Goal: Task Accomplishment & Management: Manage account settings

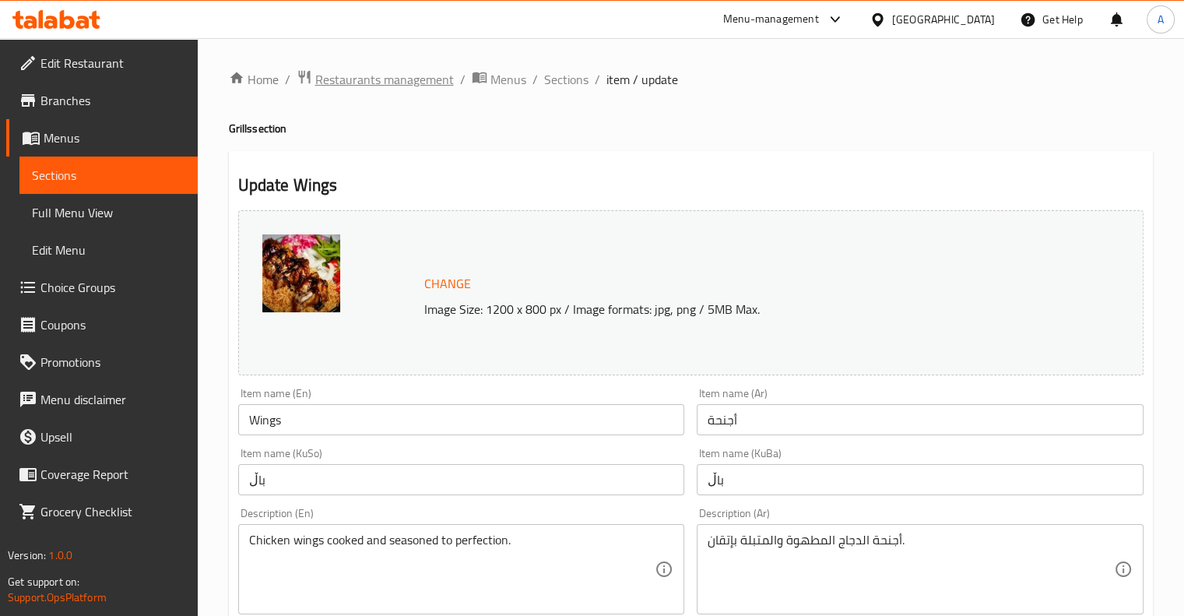
click at [353, 78] on span "Restaurants management" at bounding box center [384, 79] width 139 height 19
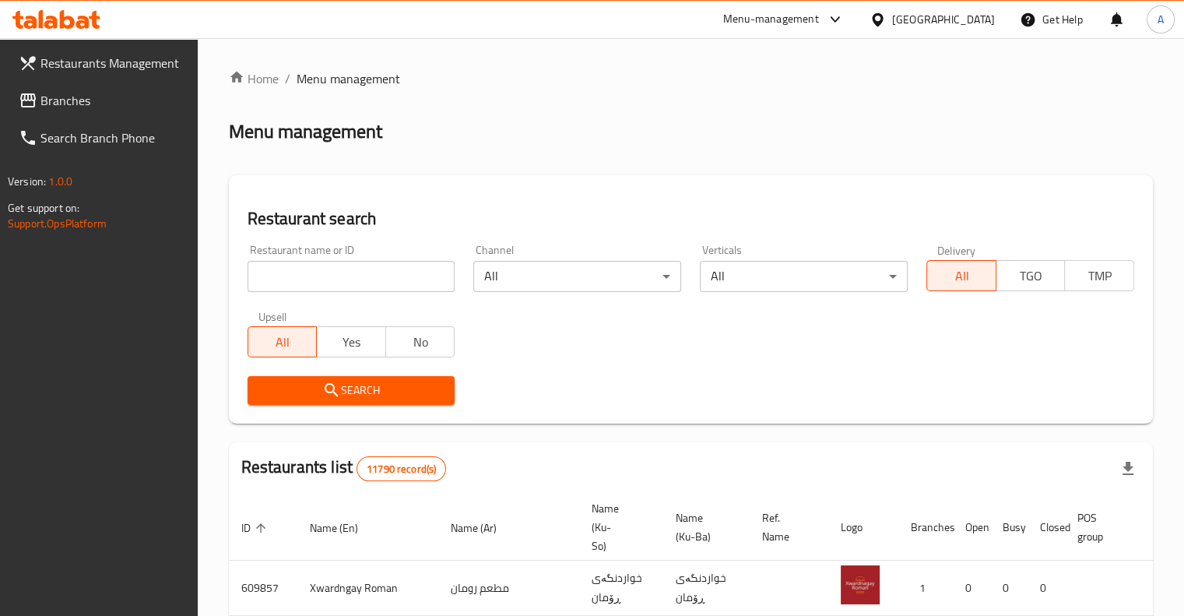
click at [336, 281] on input "search" at bounding box center [352, 276] width 208 height 31
paste input "Alqubtan"
type input "Alqubtan"
click button "Search" at bounding box center [352, 390] width 208 height 29
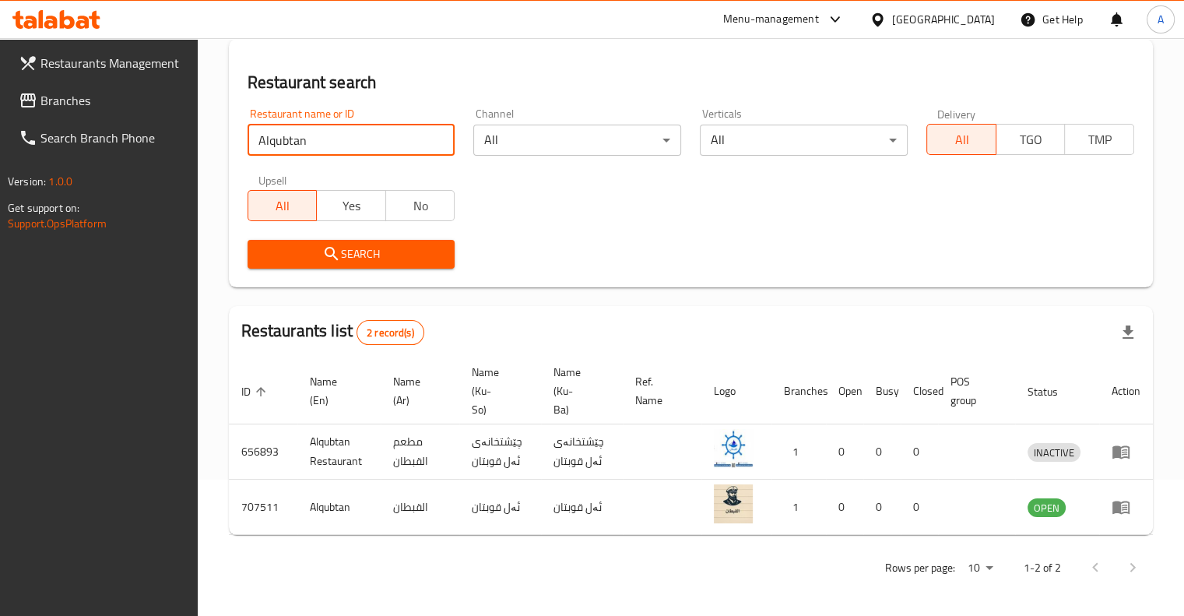
scroll to position [138, 0]
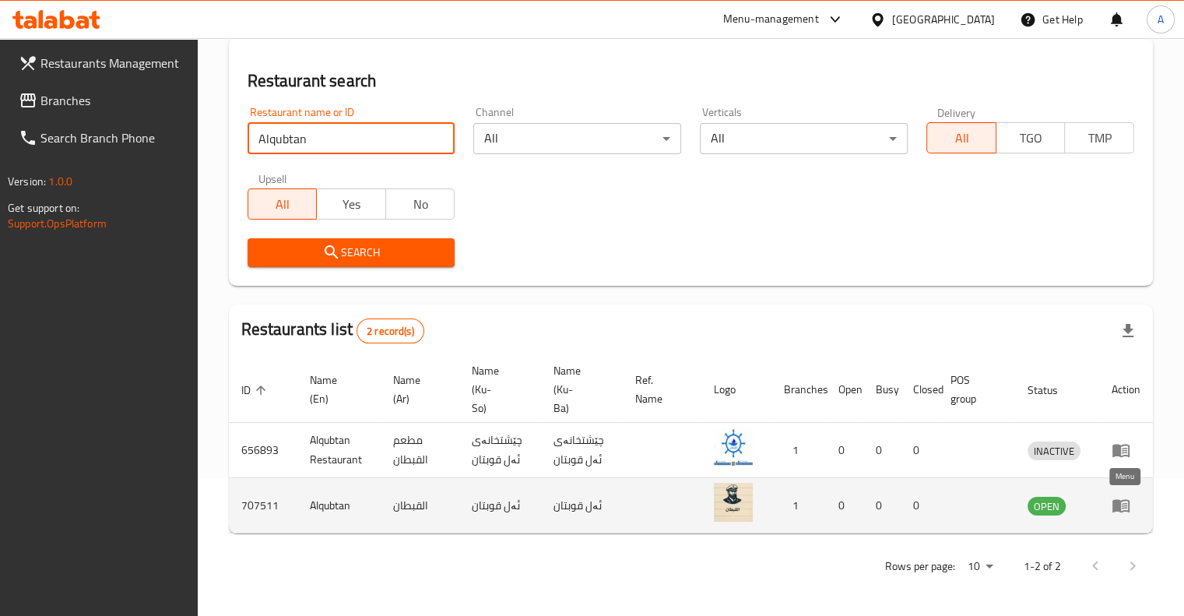
click at [1120, 503] on icon "enhanced table" at bounding box center [1120, 506] width 17 height 13
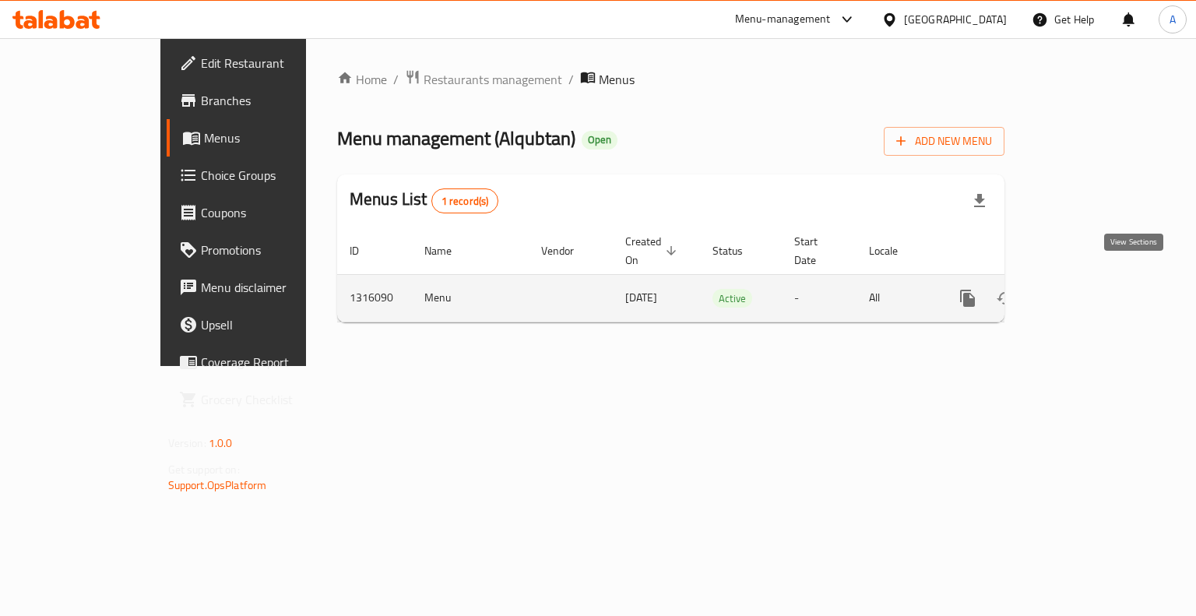
click at [1087, 291] on icon "enhanced table" at bounding box center [1080, 298] width 14 height 14
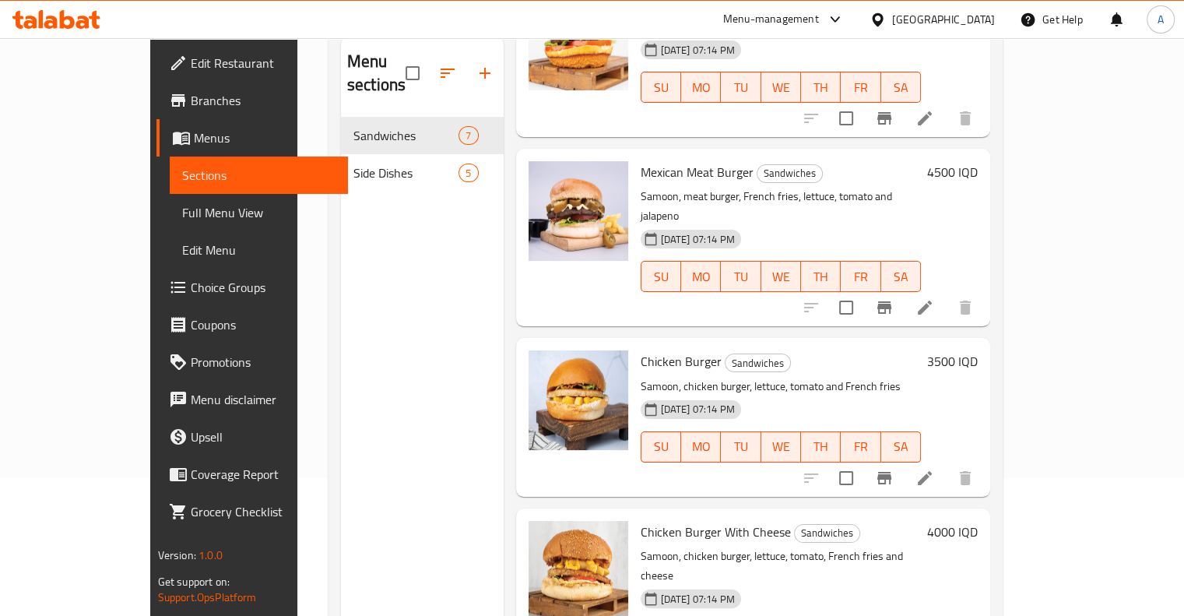
scroll to position [62, 0]
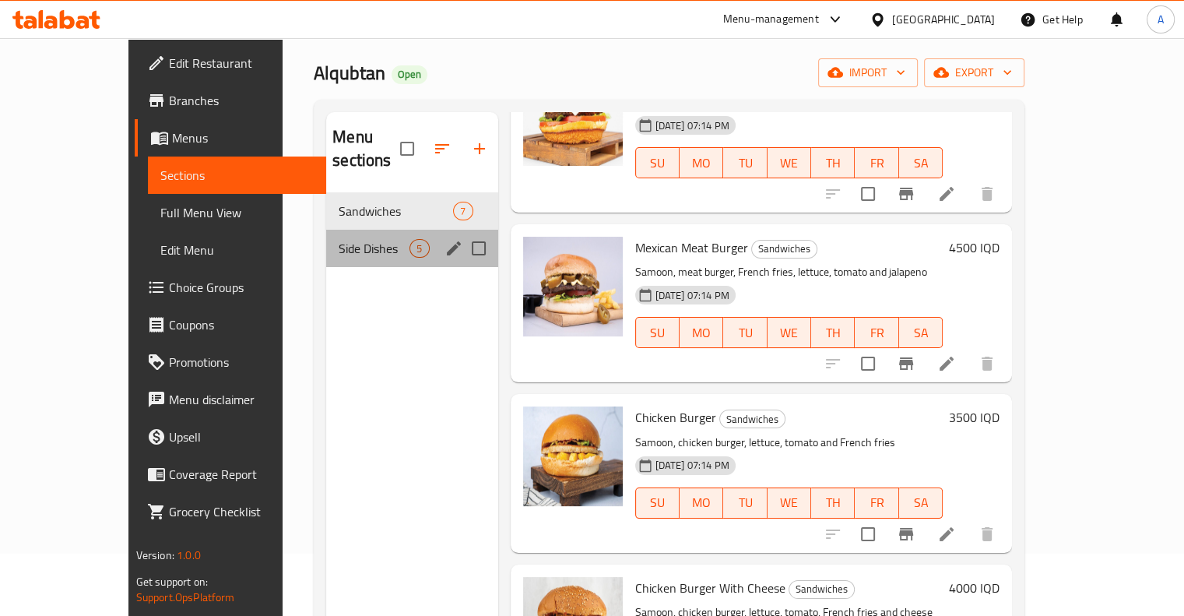
click at [326, 234] on div "Side Dishes 5" at bounding box center [411, 248] width 171 height 37
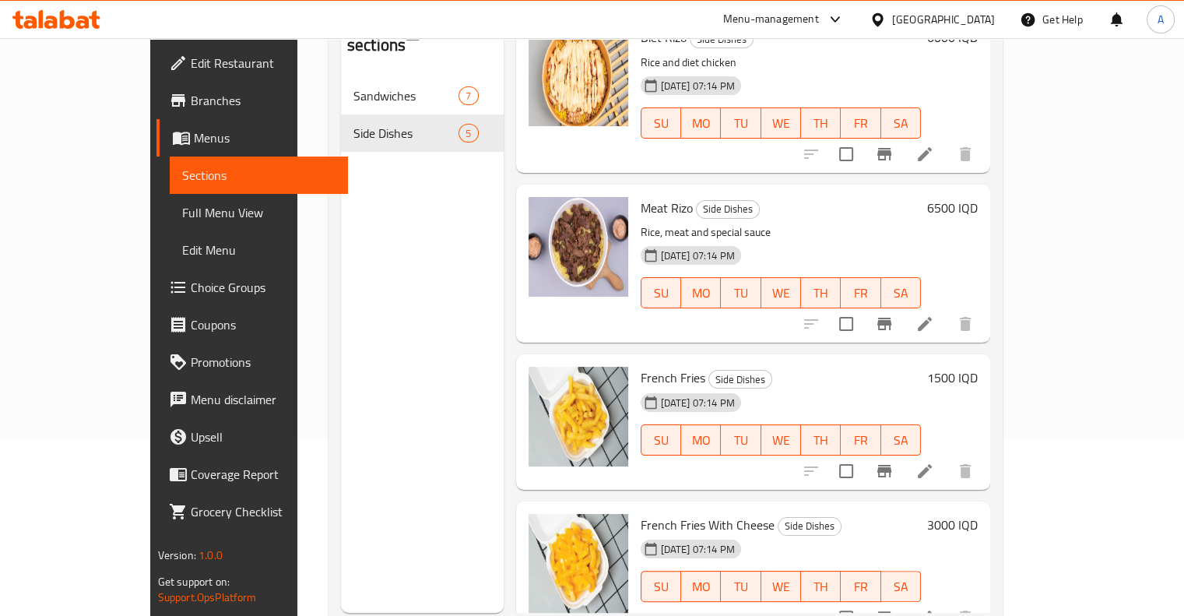
scroll to position [218, 0]
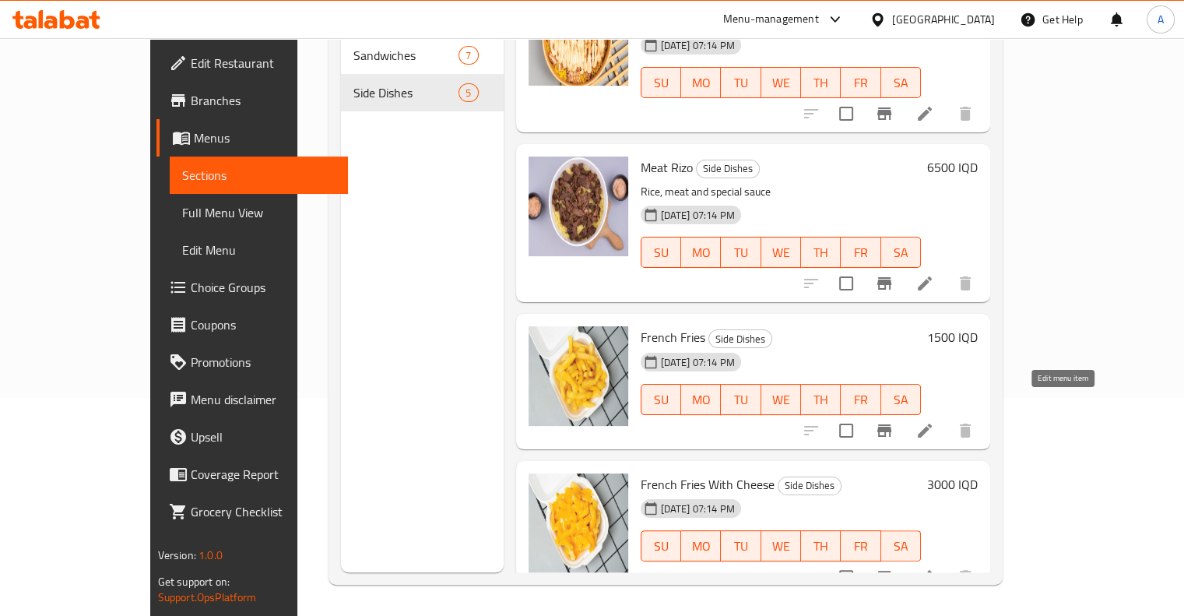
click at [934, 421] on icon at bounding box center [924, 430] width 19 height 19
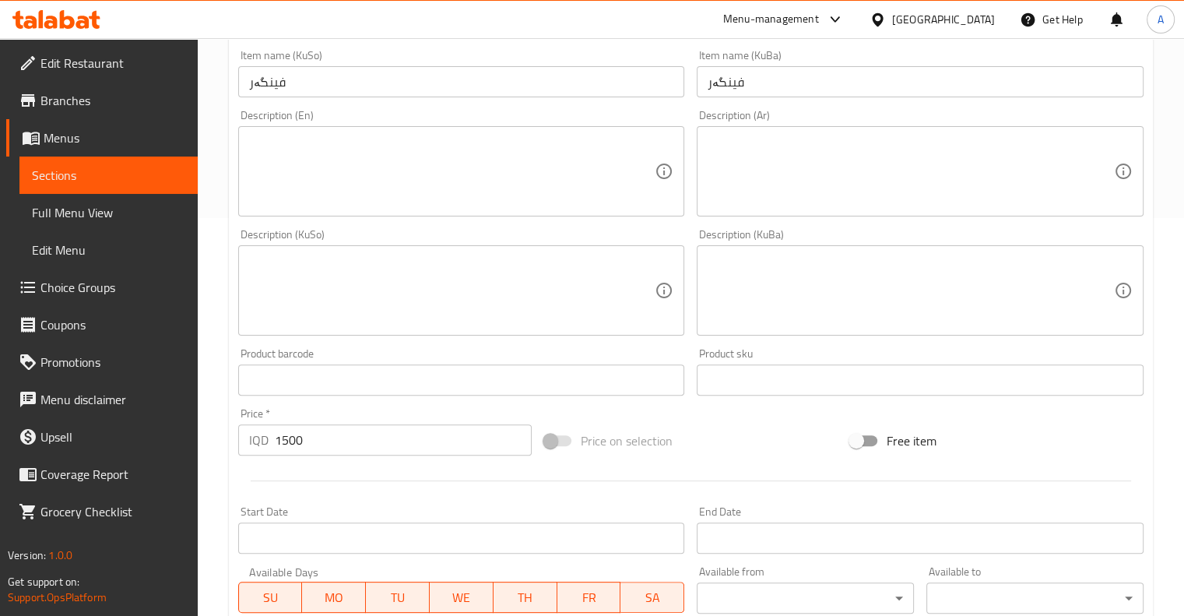
scroll to position [389, 0]
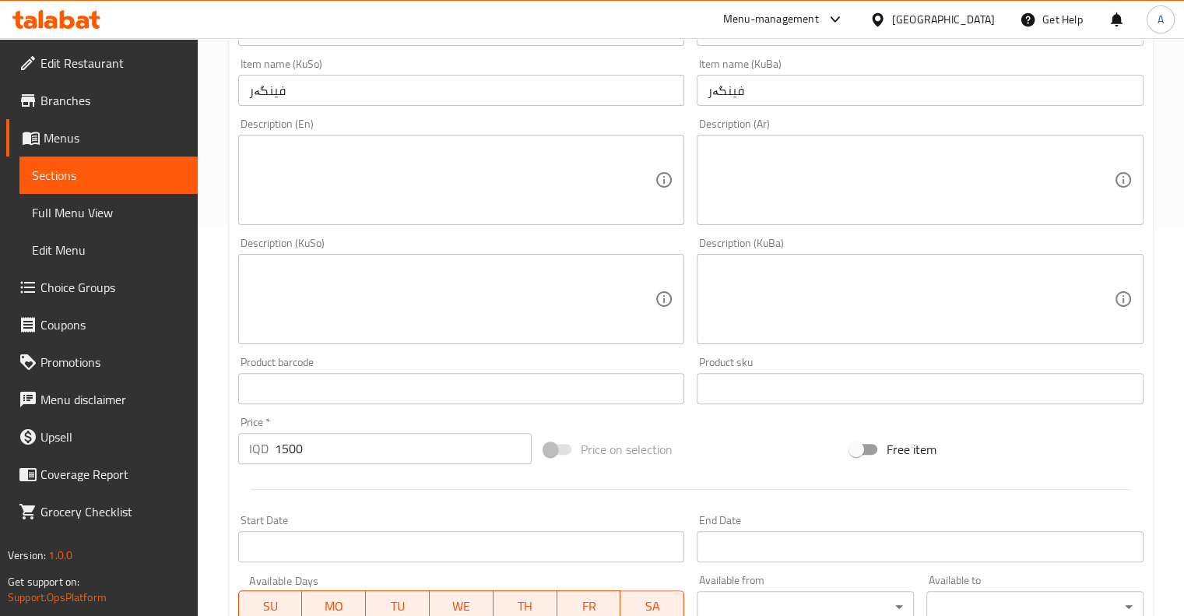
click at [455, 183] on textarea at bounding box center [452, 180] width 406 height 74
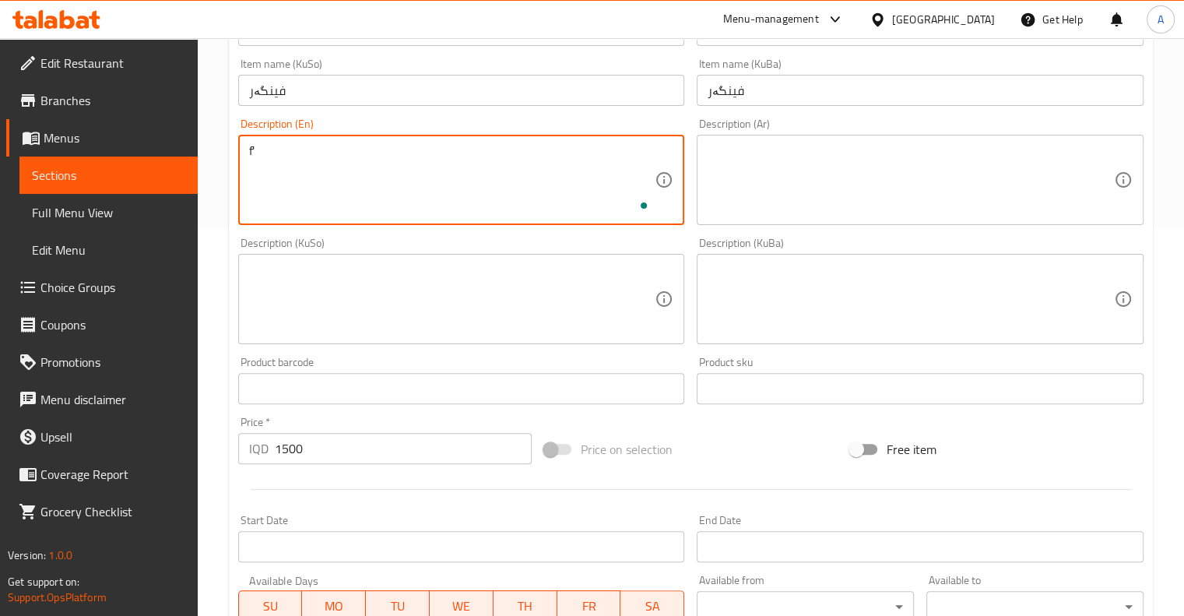
type textarea "f"
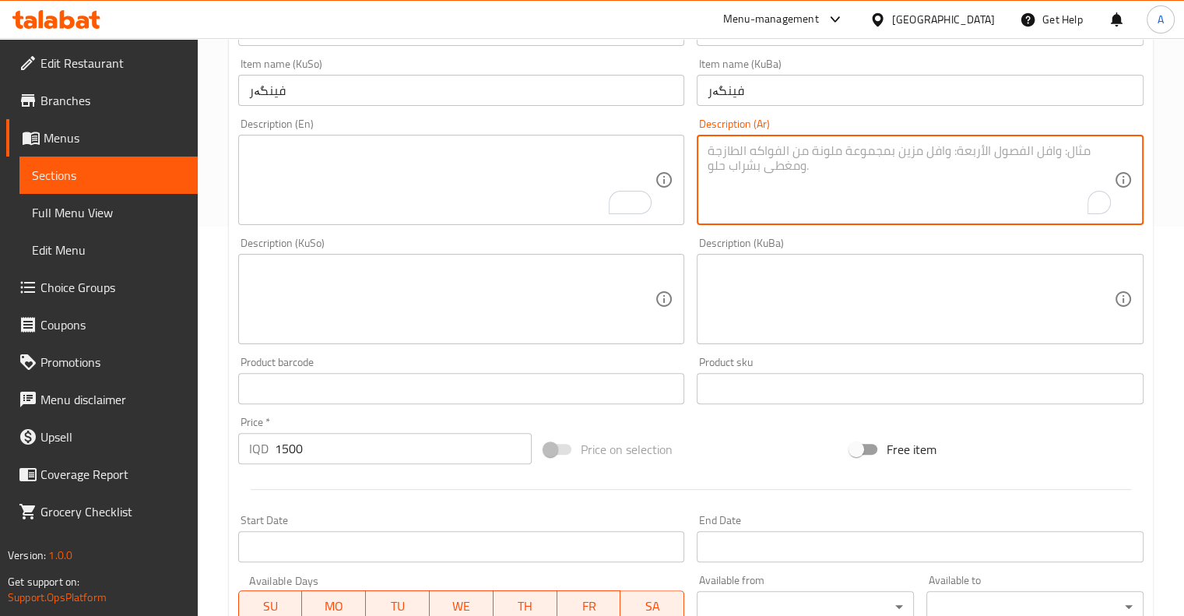
click at [795, 180] on textarea "To enrich screen reader interactions, please activate Accessibility in Grammarl…" at bounding box center [911, 180] width 406 height 74
drag, startPoint x: 827, startPoint y: 145, endPoint x: 704, endPoint y: 159, distance: 123.8
click at [704, 159] on div "بطاطا [GEOGRAPHIC_DATA] ومقرمشة Description (Ar)" at bounding box center [920, 180] width 447 height 90
type textarea "بطاطا [GEOGRAPHIC_DATA] ومقرمشة"
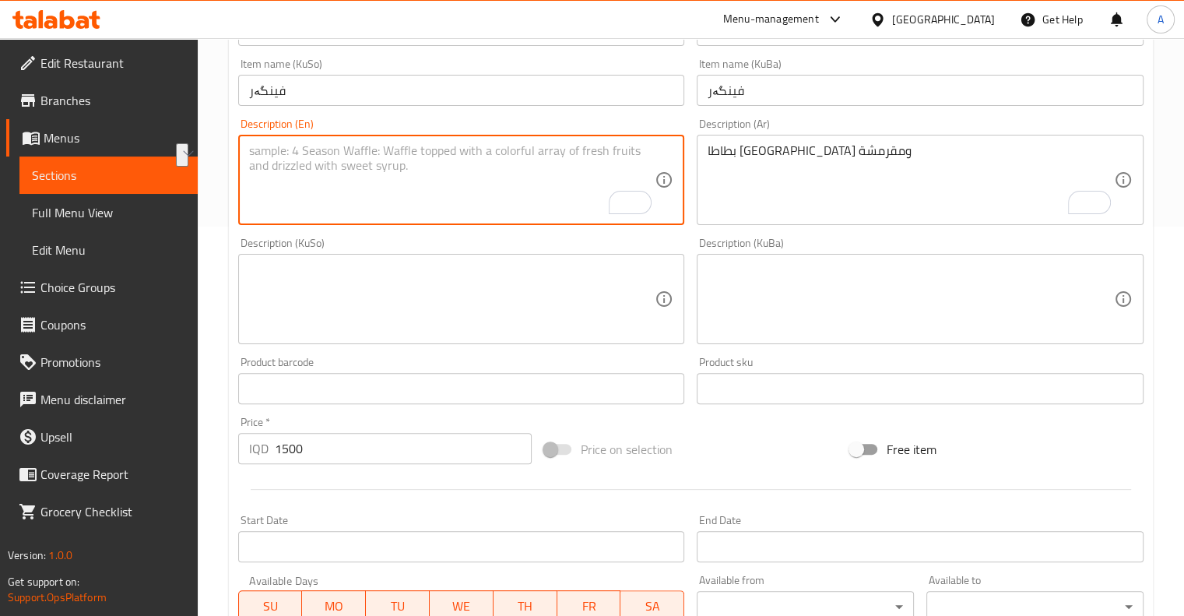
click at [480, 166] on textarea "To enrich screen reader interactions, please activate Accessibility in Grammarl…" at bounding box center [452, 180] width 406 height 74
paste textarea "Crispy fried potatoes"
type textarea "Crispy fried potatoes"
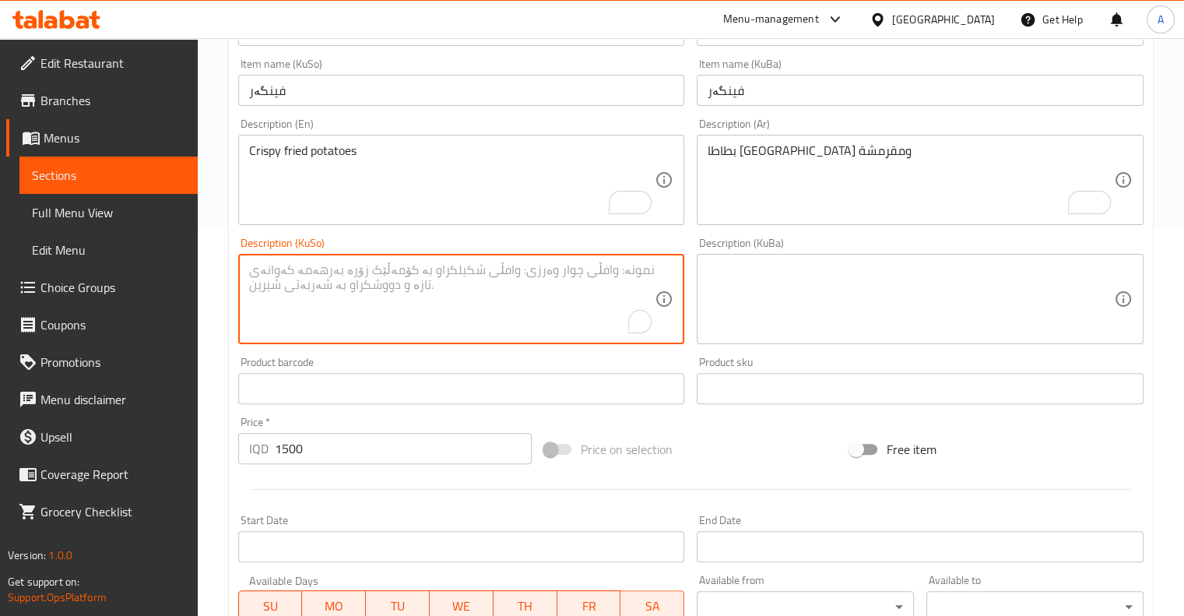
click at [511, 277] on textarea "To enrich screen reader interactions, please activate Accessibility in Grammarl…" at bounding box center [452, 299] width 406 height 74
paste textarea "پەتاتەی برژاو وشک"
type textarea "پەتاتەی برژاو وشک"
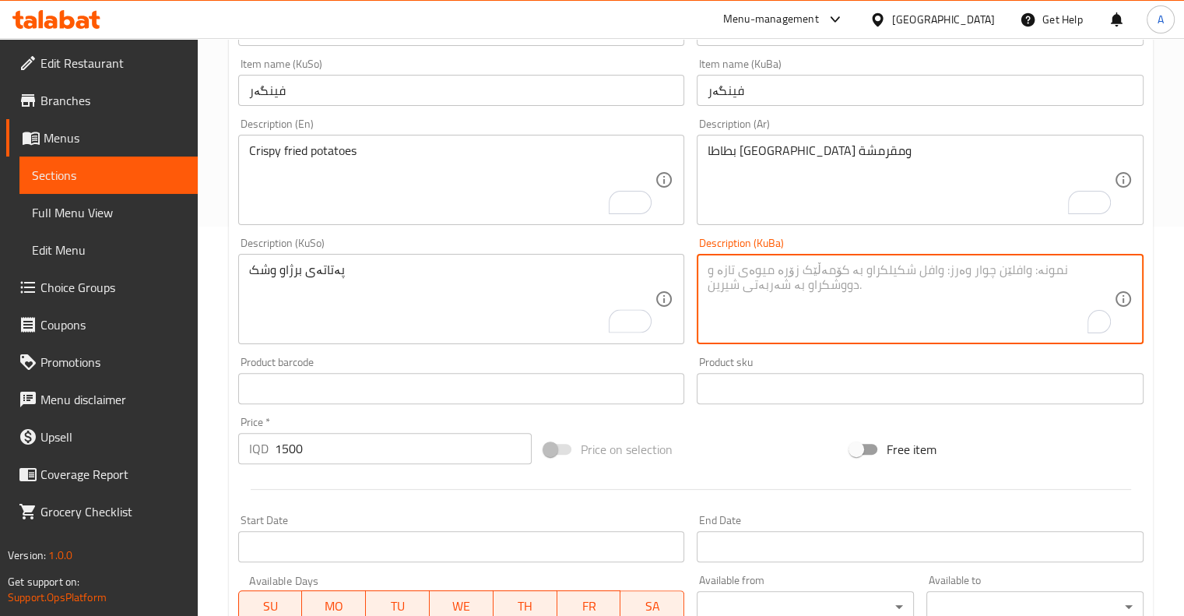
click at [782, 325] on textarea "To enrich screen reader interactions, please activate Accessibility in Grammarl…" at bounding box center [911, 299] width 406 height 74
paste textarea "پەتاتەی برژاو وشک"
type textarea "پەتاتەی برژاو وشک"
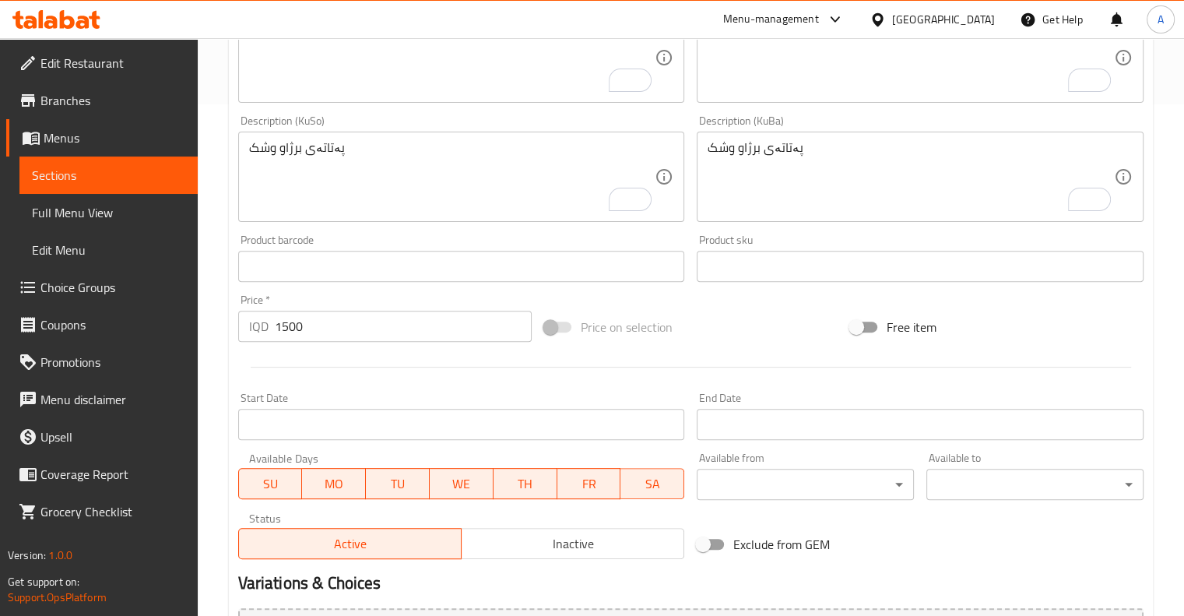
scroll to position [685, 0]
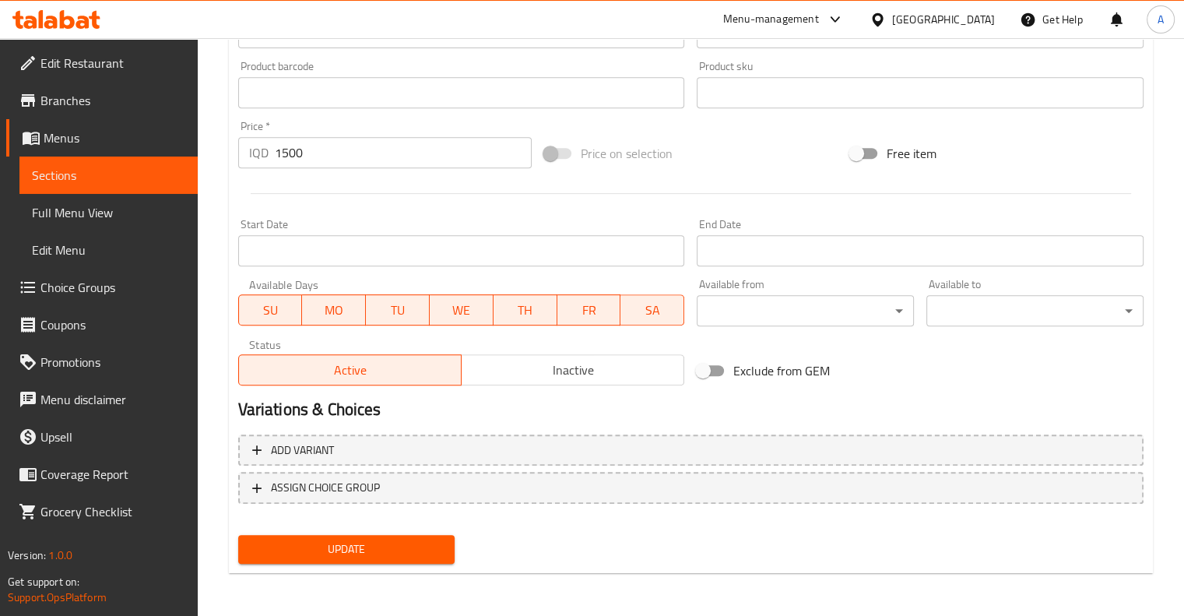
click at [361, 550] on span "Update" at bounding box center [347, 548] width 192 height 19
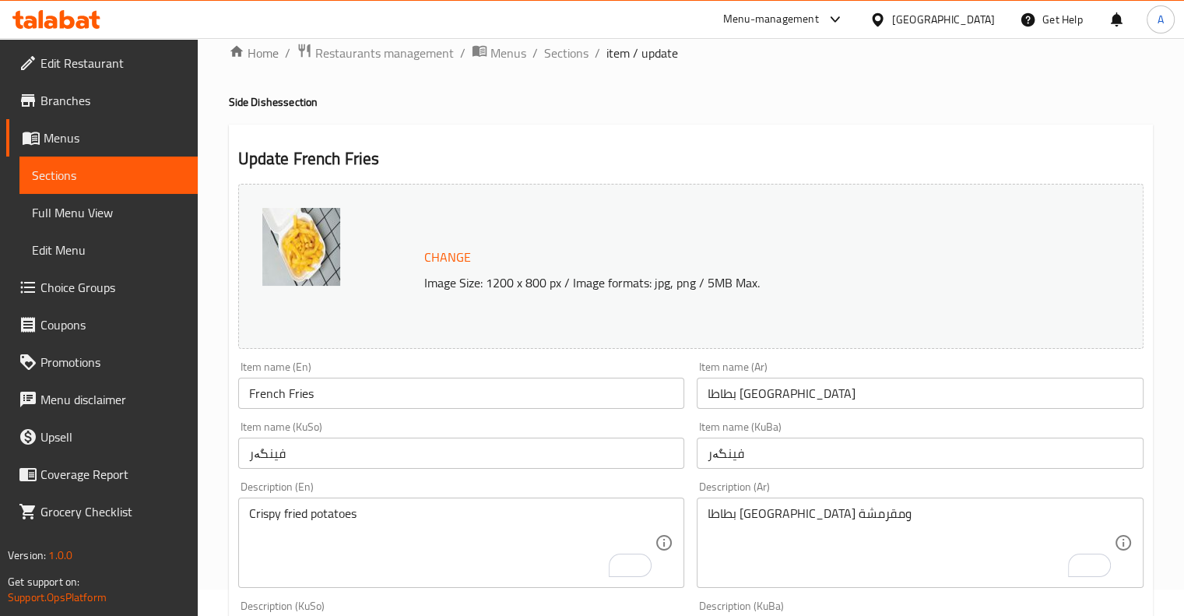
scroll to position [0, 0]
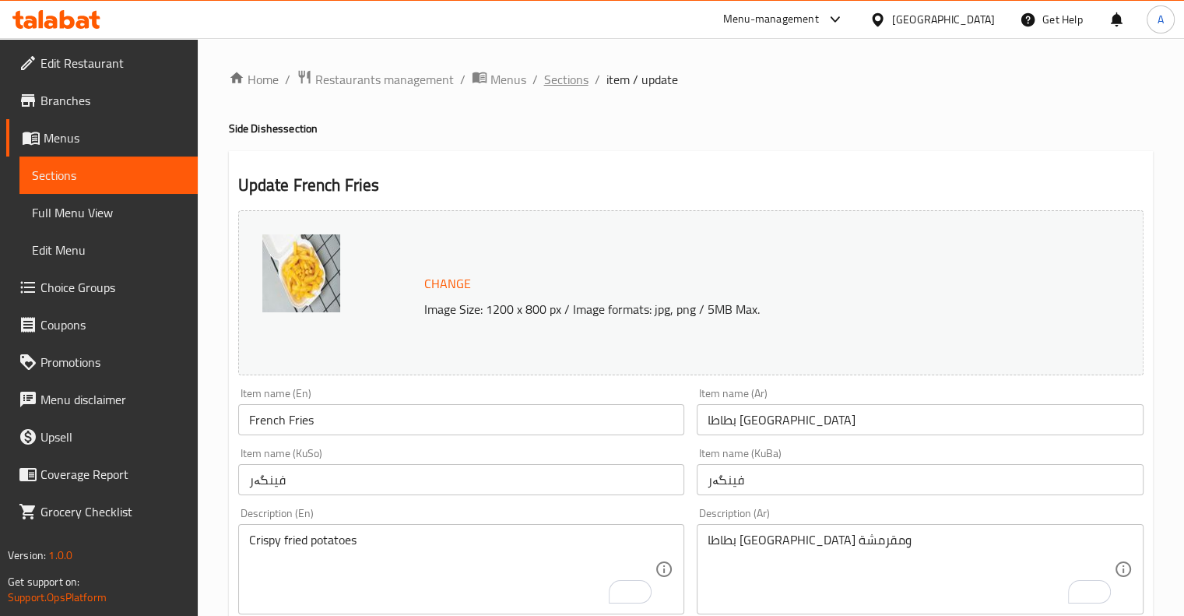
click at [572, 76] on span "Sections" at bounding box center [566, 79] width 44 height 19
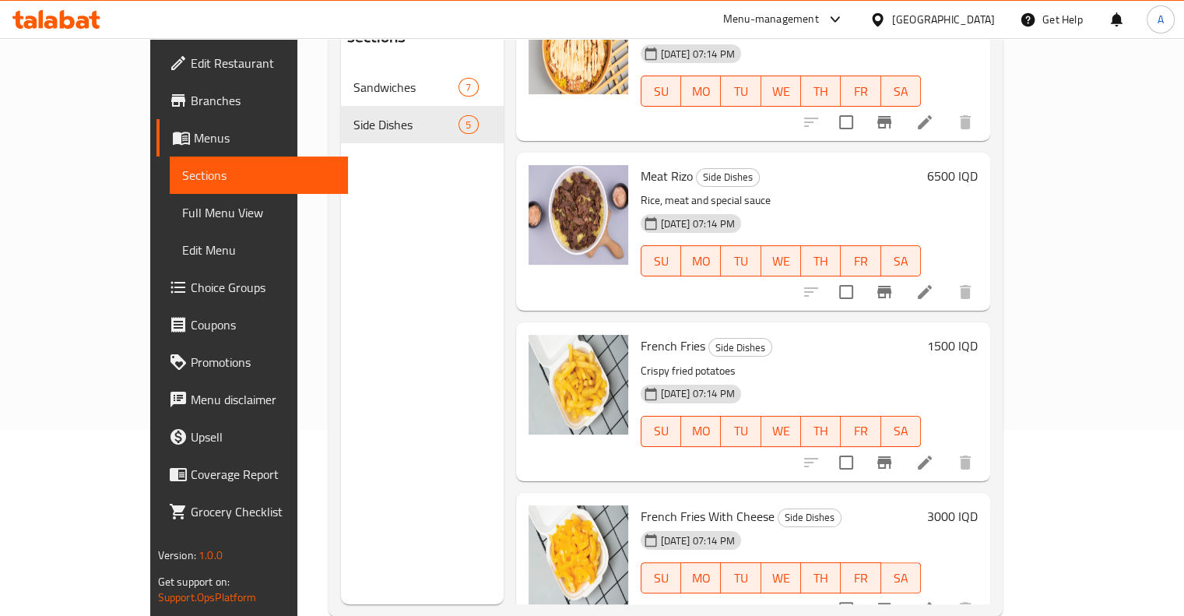
scroll to position [218, 0]
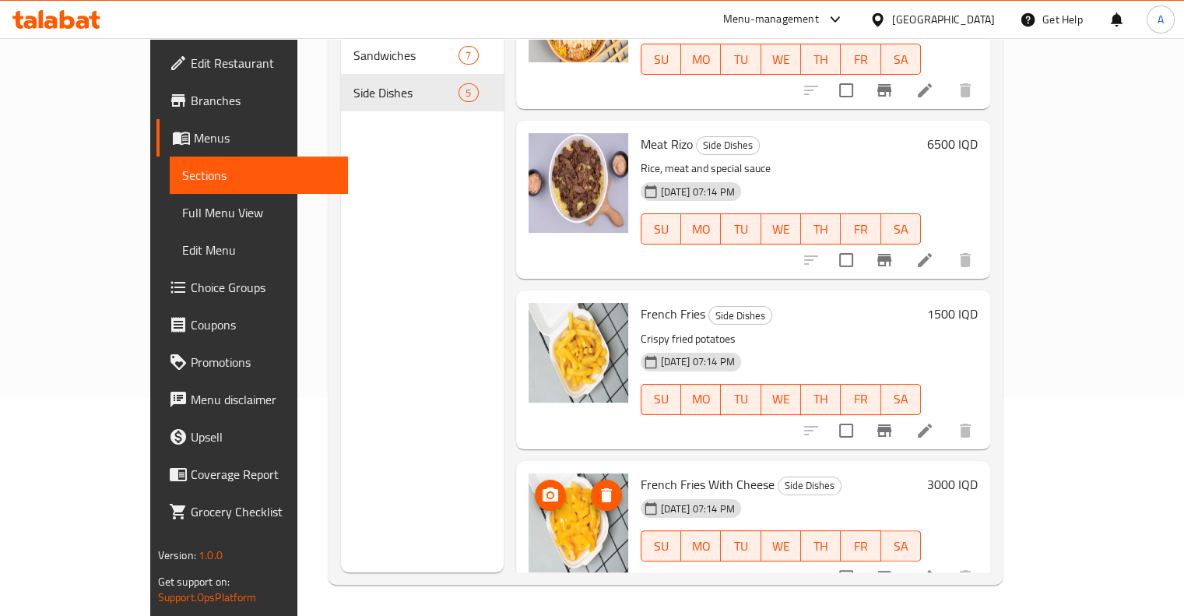
click at [554, 485] on img at bounding box center [579, 523] width 100 height 100
click at [932, 570] on icon at bounding box center [925, 577] width 14 height 14
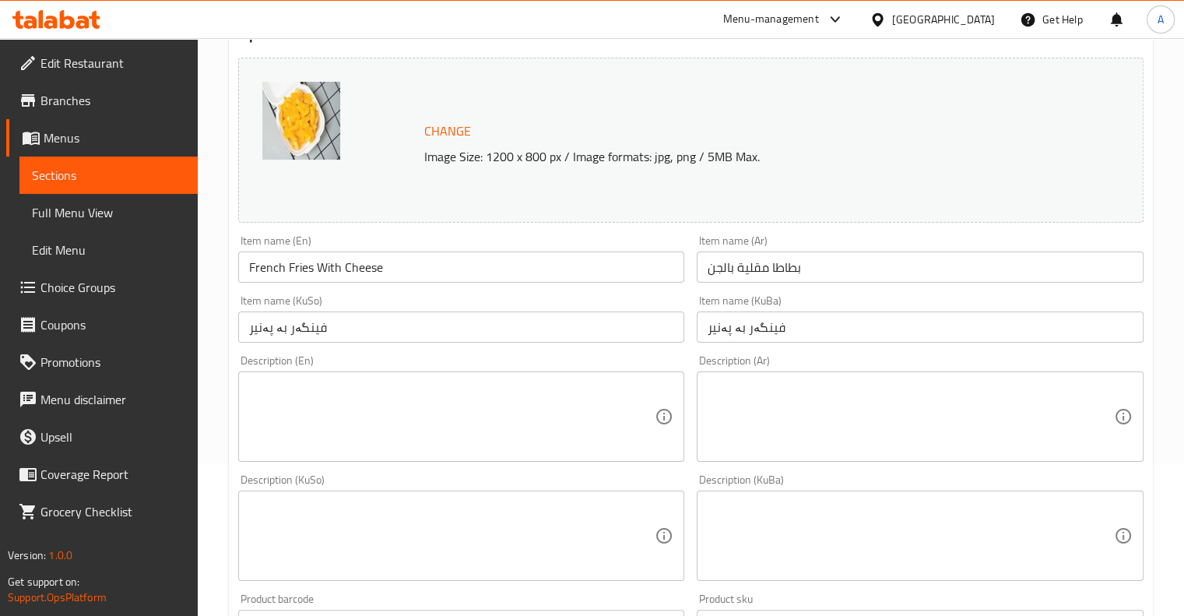
scroll to position [156, 0]
click at [781, 416] on textarea at bounding box center [911, 414] width 406 height 74
click at [801, 418] on textarea "To enrich screen reader interactions, please activate Accessibility in Grammarl…" at bounding box center [911, 414] width 406 height 74
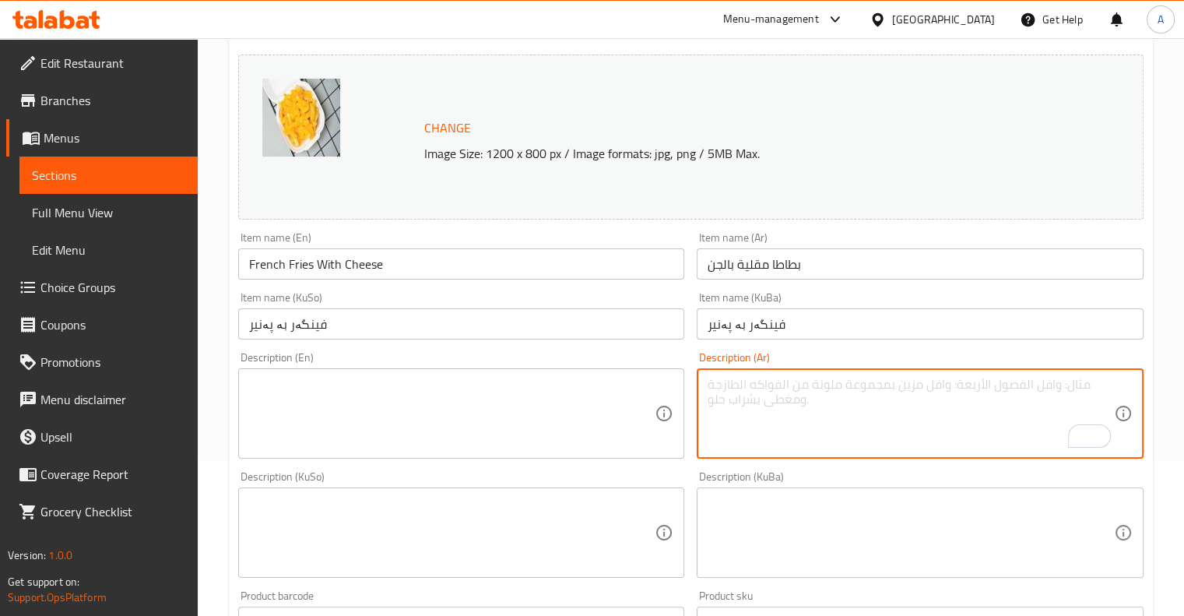
paste textarea "بطاطا مقلية بالجبن"
type textarea "بطاطا مقلية بالجبن"
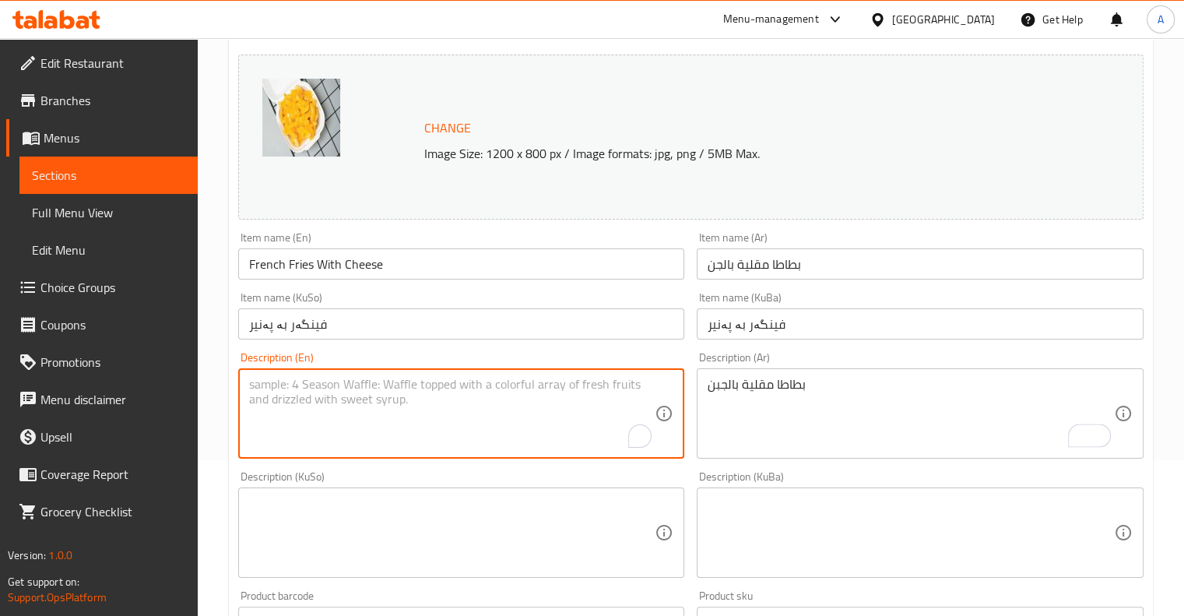
click at [501, 407] on textarea "To enrich screen reader interactions, please activate Accessibility in Grammarl…" at bounding box center [452, 414] width 406 height 74
paste textarea "پەتاتەی سوورکراوە لەگەڵ پەنیر"
type textarea "پەتاتەی سوورکراوە لەگەڵ پەنیر"
drag, startPoint x: 426, startPoint y: 395, endPoint x: 221, endPoint y: 399, distance: 204.8
click at [221, 399] on div "Home / Restaurants management / Menus / Sections / item / update Side Dishes se…" at bounding box center [691, 513] width 986 height 1263
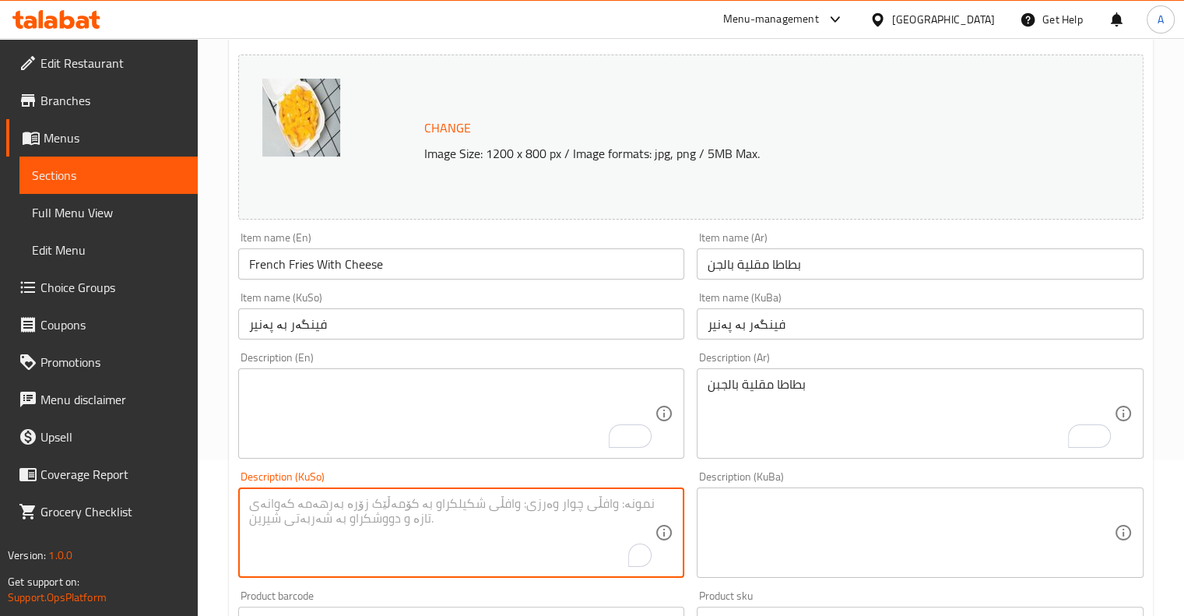
click at [372, 501] on textarea "To enrich screen reader interactions, please activate Accessibility in Grammarl…" at bounding box center [452, 533] width 406 height 74
paste textarea "پەتاتەی سوورکراوە لەگەڵ پەنیر"
type textarea "پەتاتەی سوورکراوە لەگەڵ پەنیر"
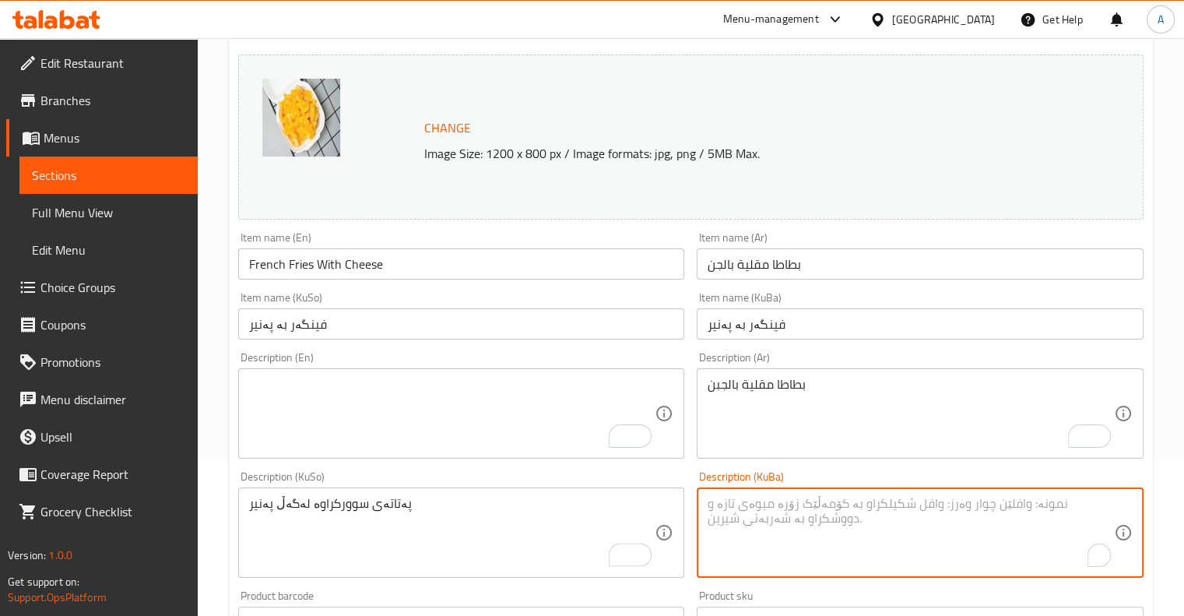
click at [891, 532] on textarea "To enrich screen reader interactions, please activate Accessibility in Grammarl…" at bounding box center [911, 533] width 406 height 74
paste textarea "پەتاتەی سوورکراوە لەگەڵ پەنیر"
type textarea "پەتاتەی سوورکراوە لەگەڵ پەنیر"
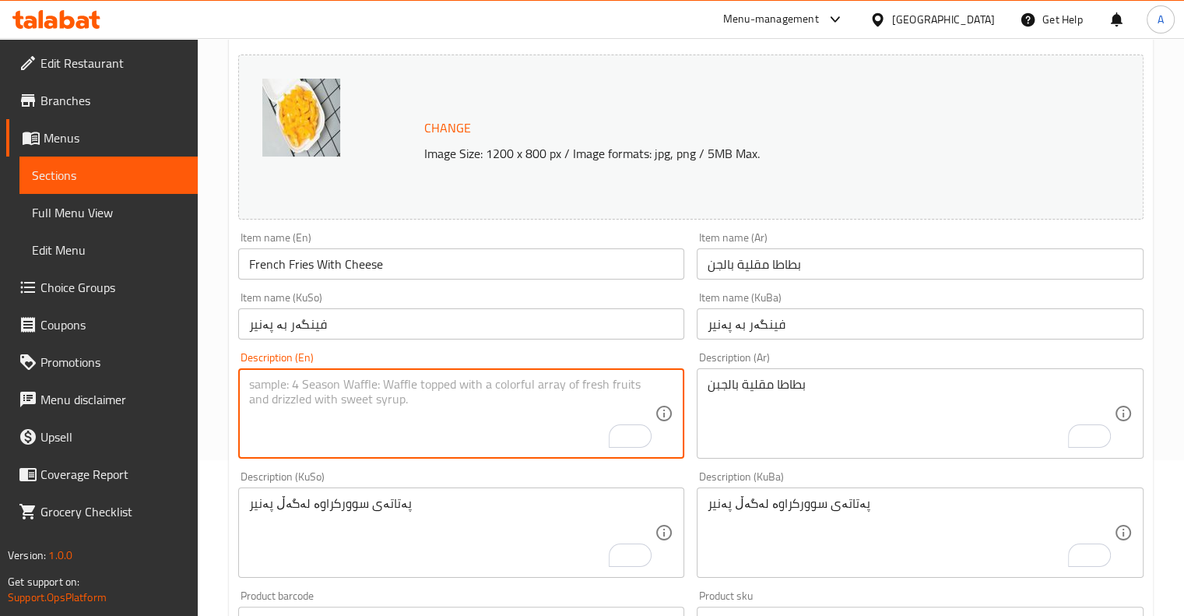
click at [441, 399] on textarea "To enrich screen reader interactions, please activate Accessibility in Grammarl…" at bounding box center [452, 414] width 406 height 74
paste textarea "Cheese fries"
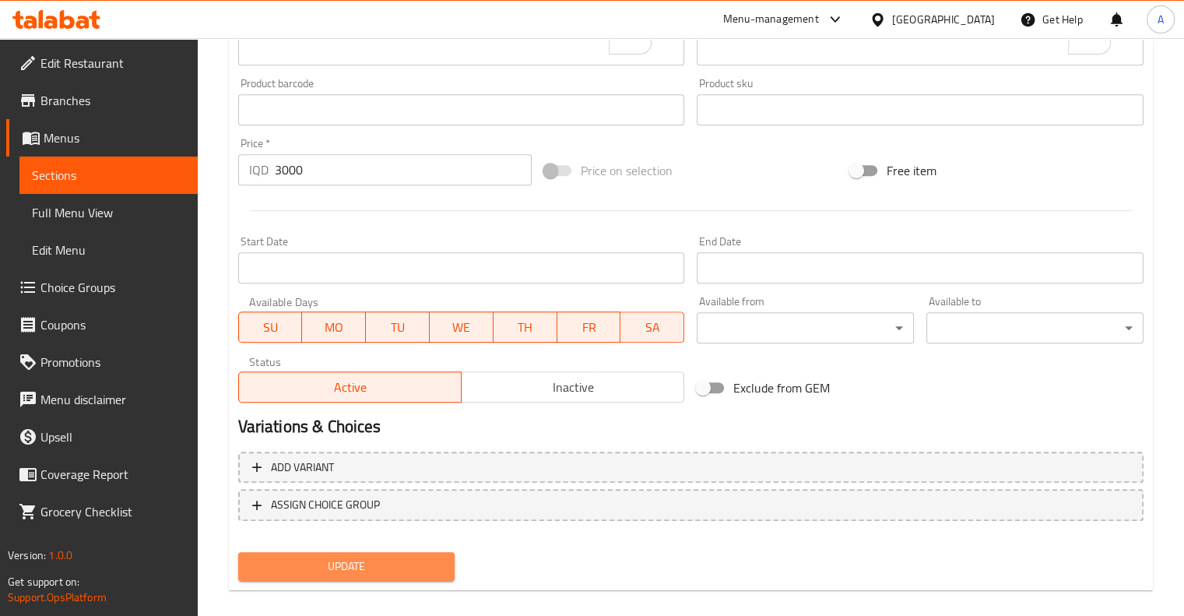
click at [406, 552] on button "Update" at bounding box center [346, 566] width 217 height 29
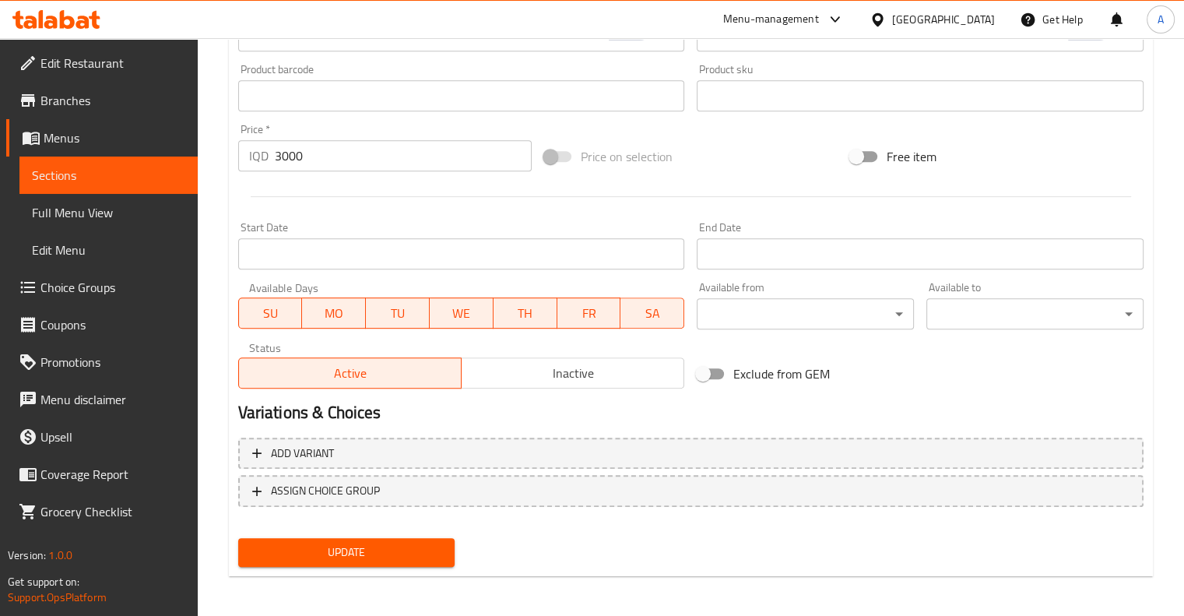
scroll to position [701, 0]
click at [419, 550] on span "Update" at bounding box center [347, 549] width 192 height 19
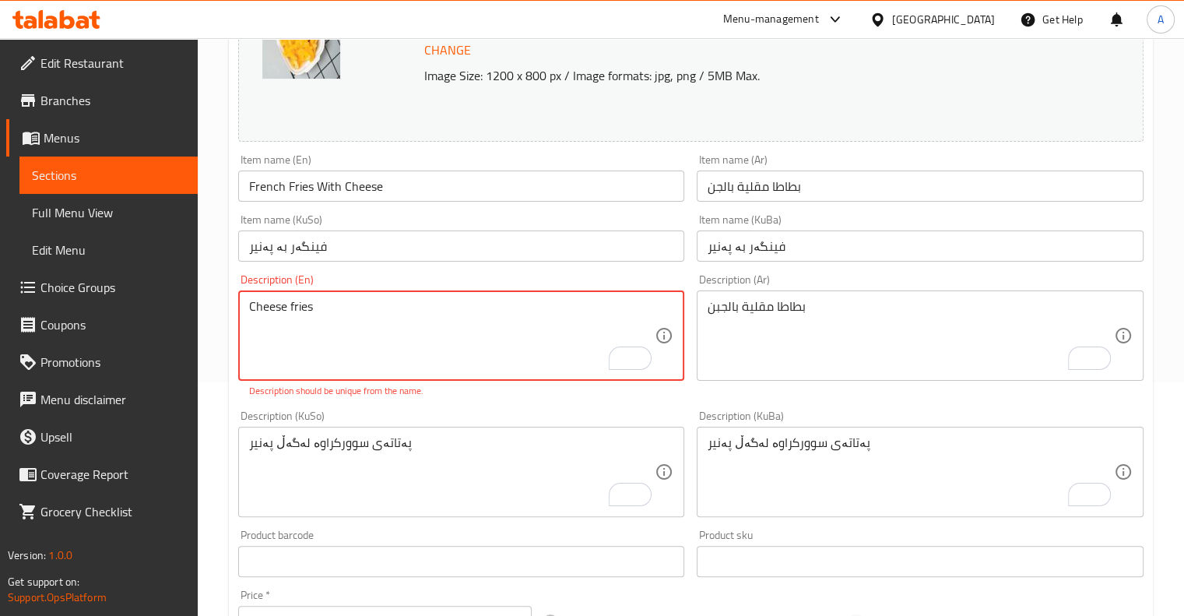
click at [388, 323] on textarea "Cheese fries" at bounding box center [452, 336] width 406 height 74
drag, startPoint x: 325, startPoint y: 317, endPoint x: 244, endPoint y: 317, distance: 81.7
click at [244, 317] on div "Cheese fries Description (En)" at bounding box center [461, 335] width 447 height 90
paste textarea "rispy fries with cheese"
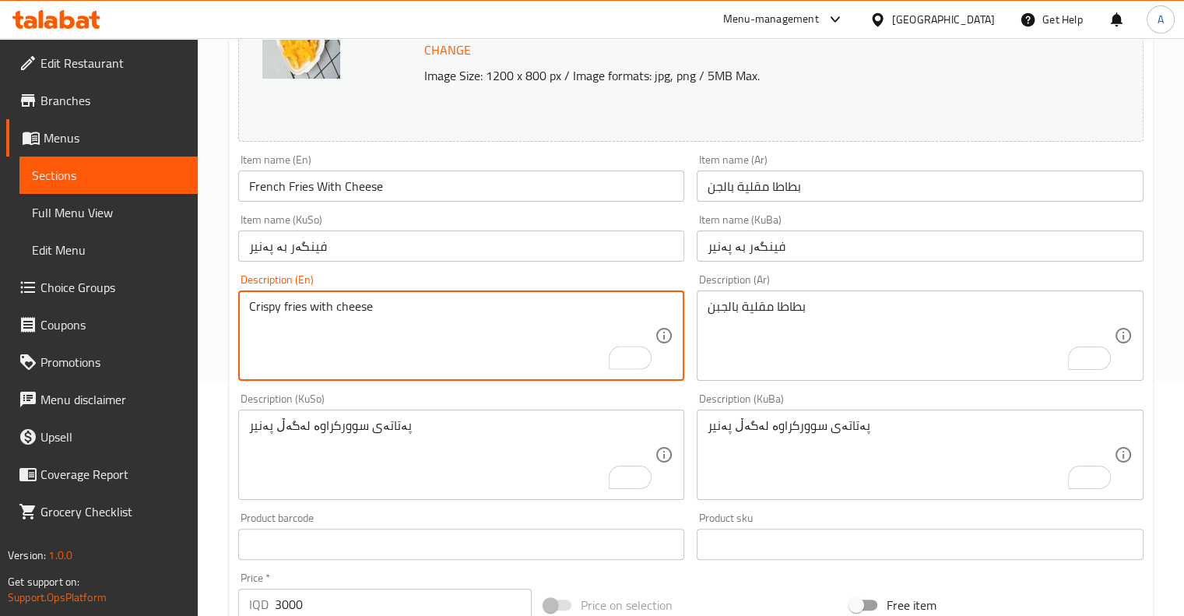
scroll to position [685, 0]
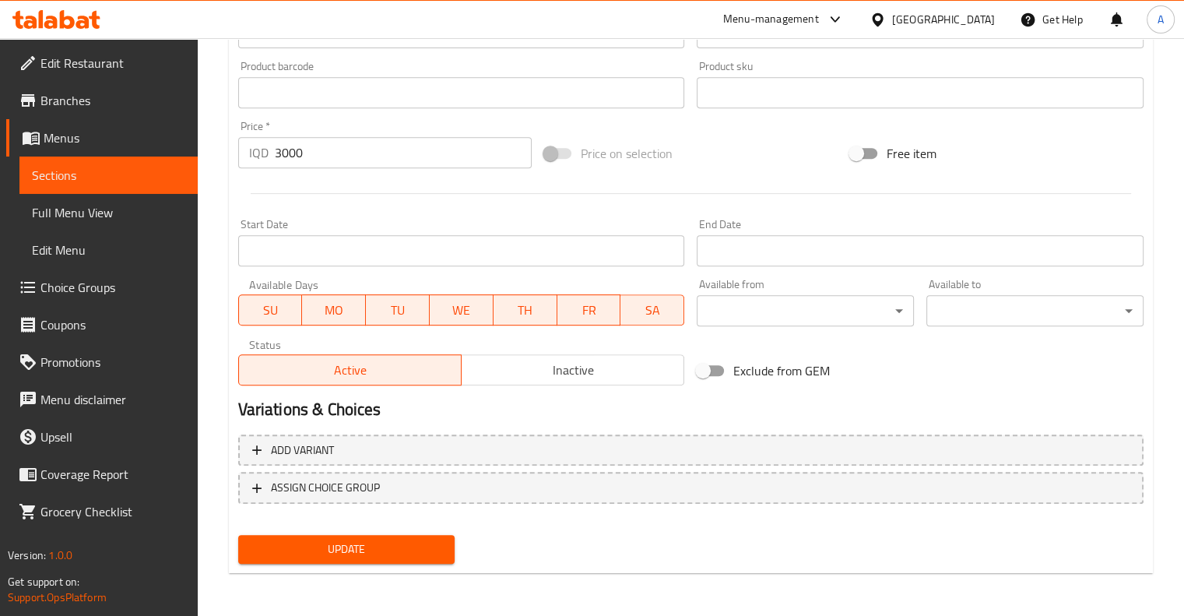
type textarea "Crispy fries with cheese"
click at [410, 551] on span "Update" at bounding box center [347, 548] width 192 height 19
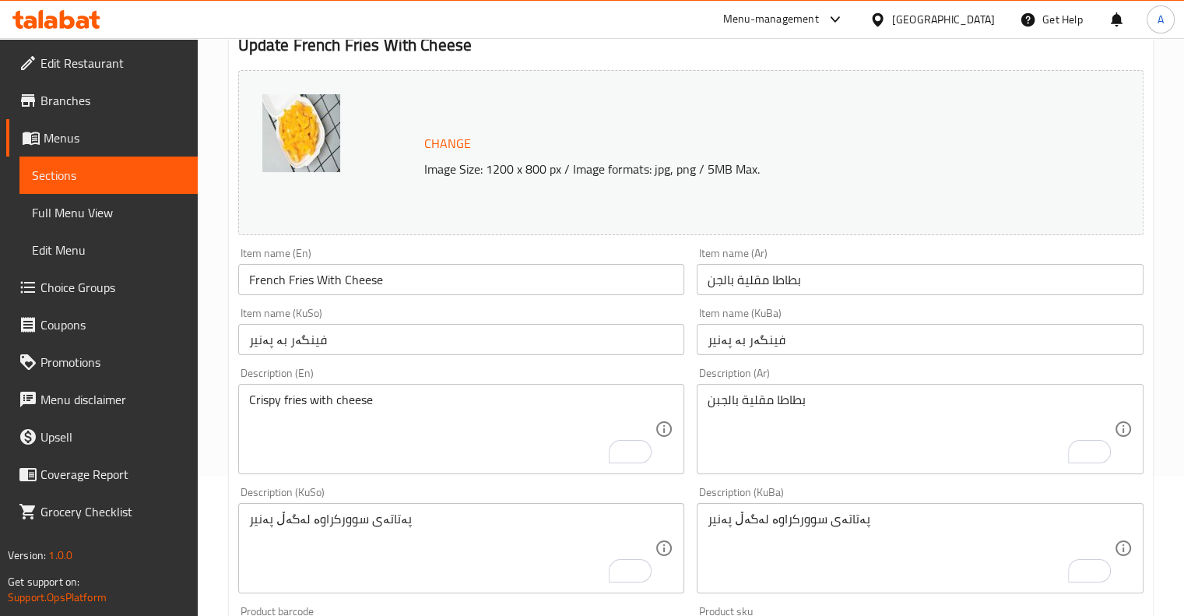
scroll to position [0, 0]
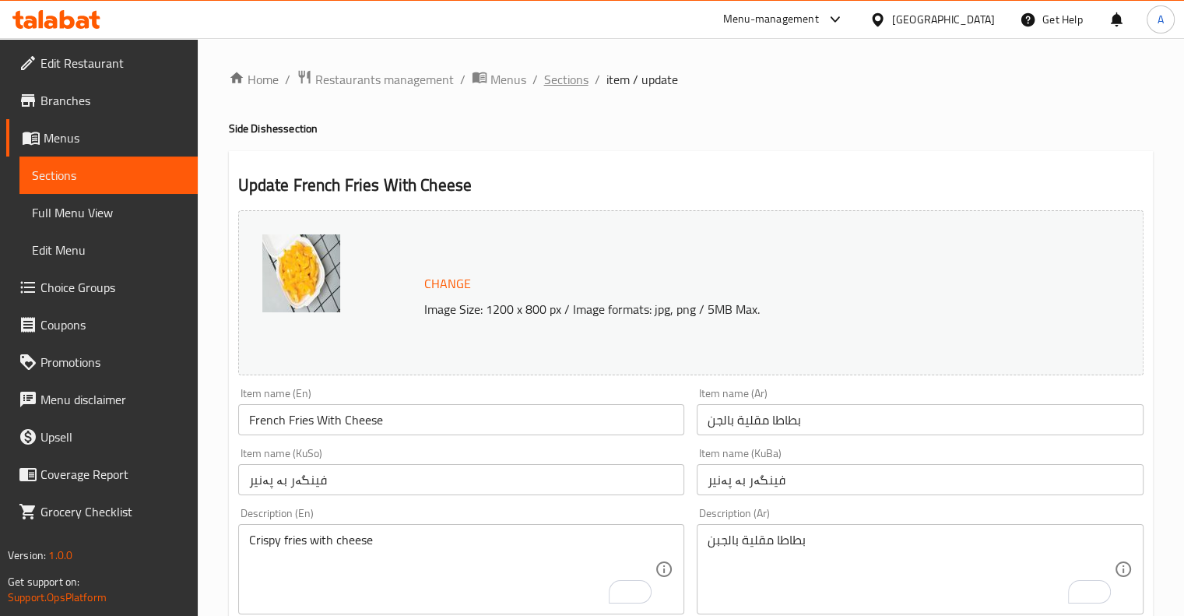
click at [560, 78] on span "Sections" at bounding box center [566, 79] width 44 height 19
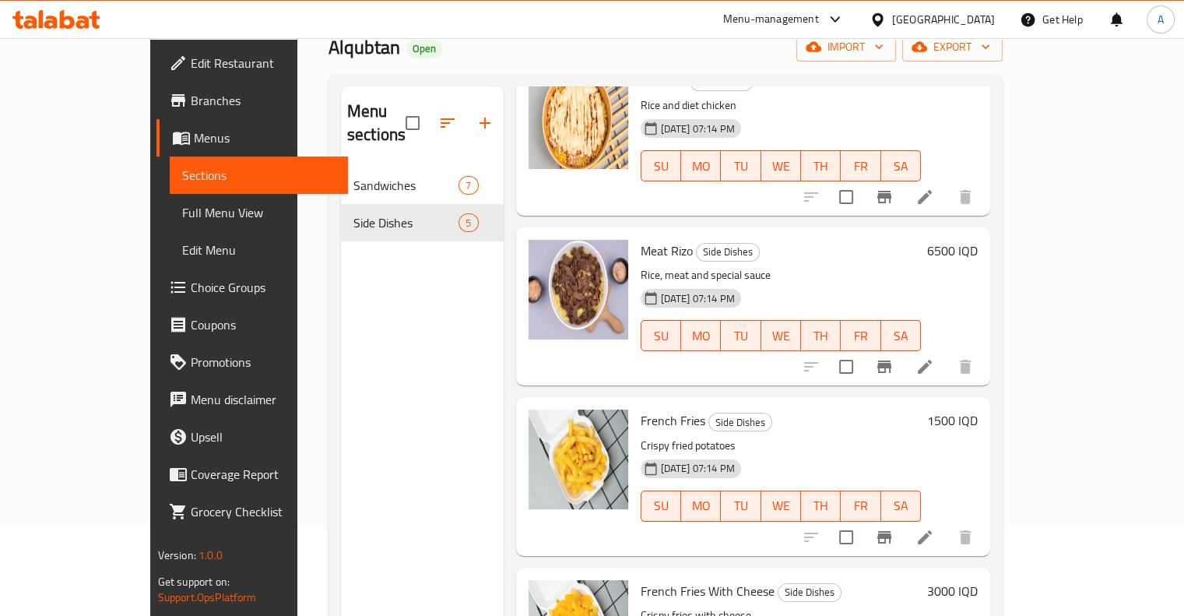
scroll to position [218, 0]
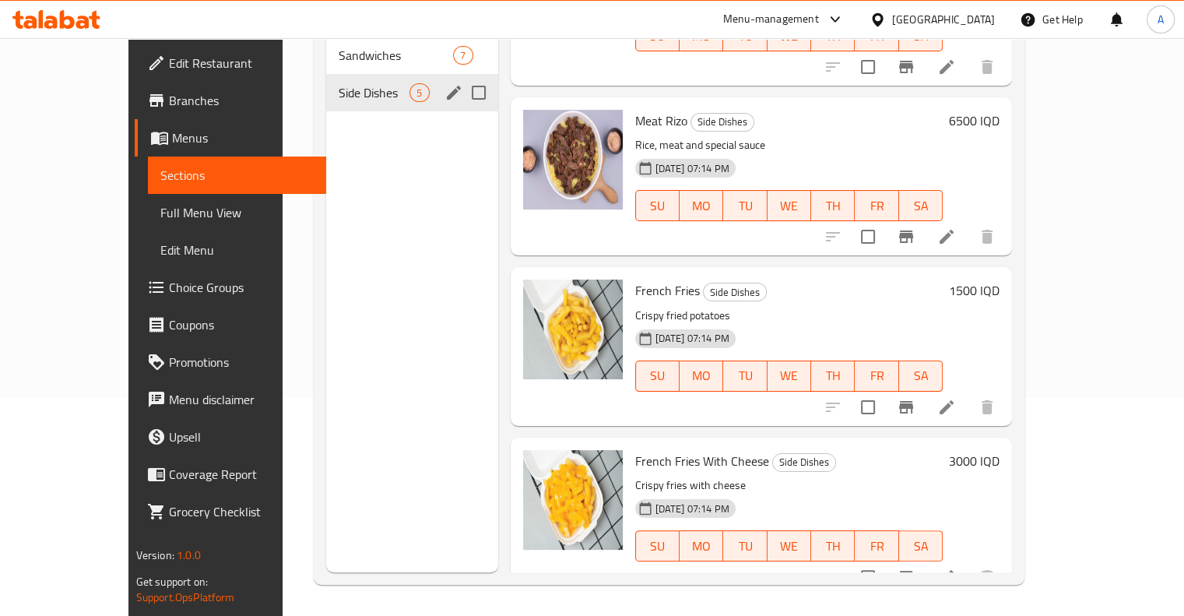
click at [371, 83] on span "Side Dishes" at bounding box center [374, 92] width 71 height 19
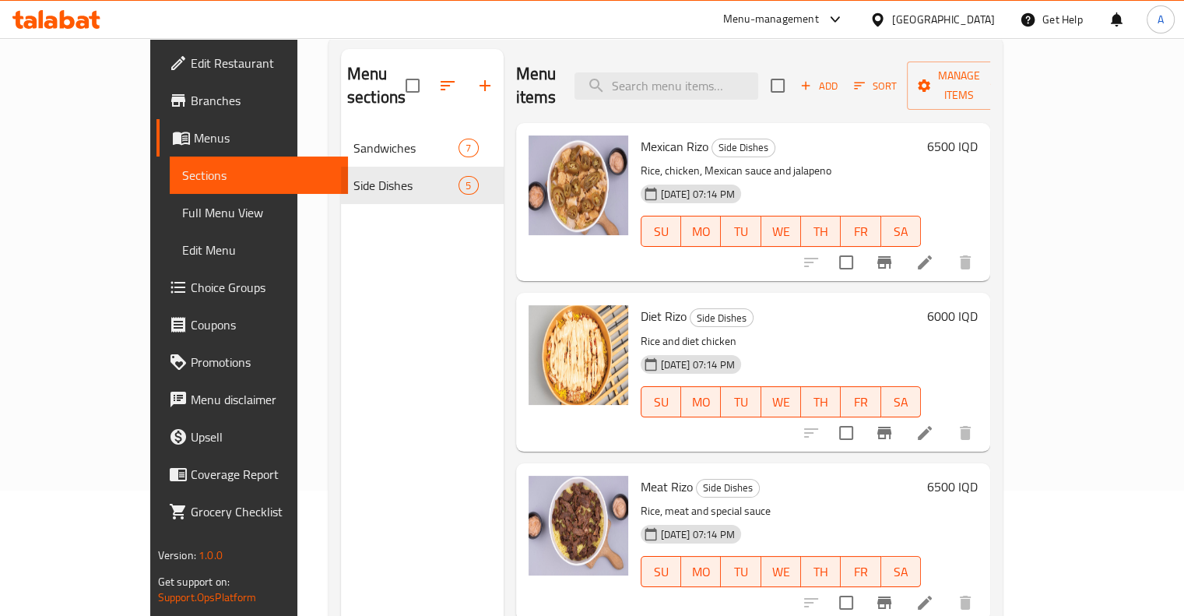
scroll to position [0, 0]
